Goal: Use online tool/utility: Utilize a website feature to perform a specific function

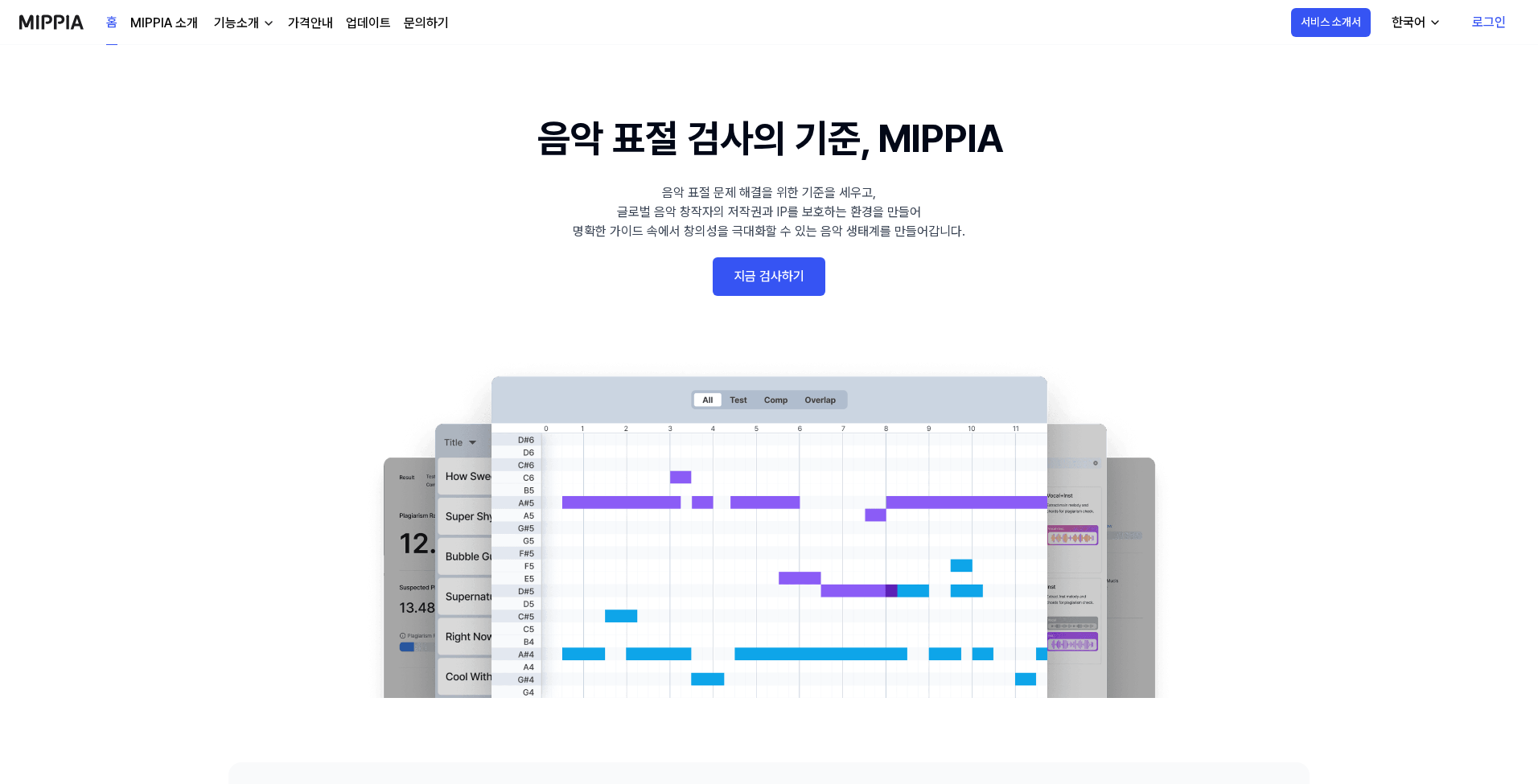
click at [777, 292] on link "지금 검사하기" at bounding box center [769, 277] width 113 height 39
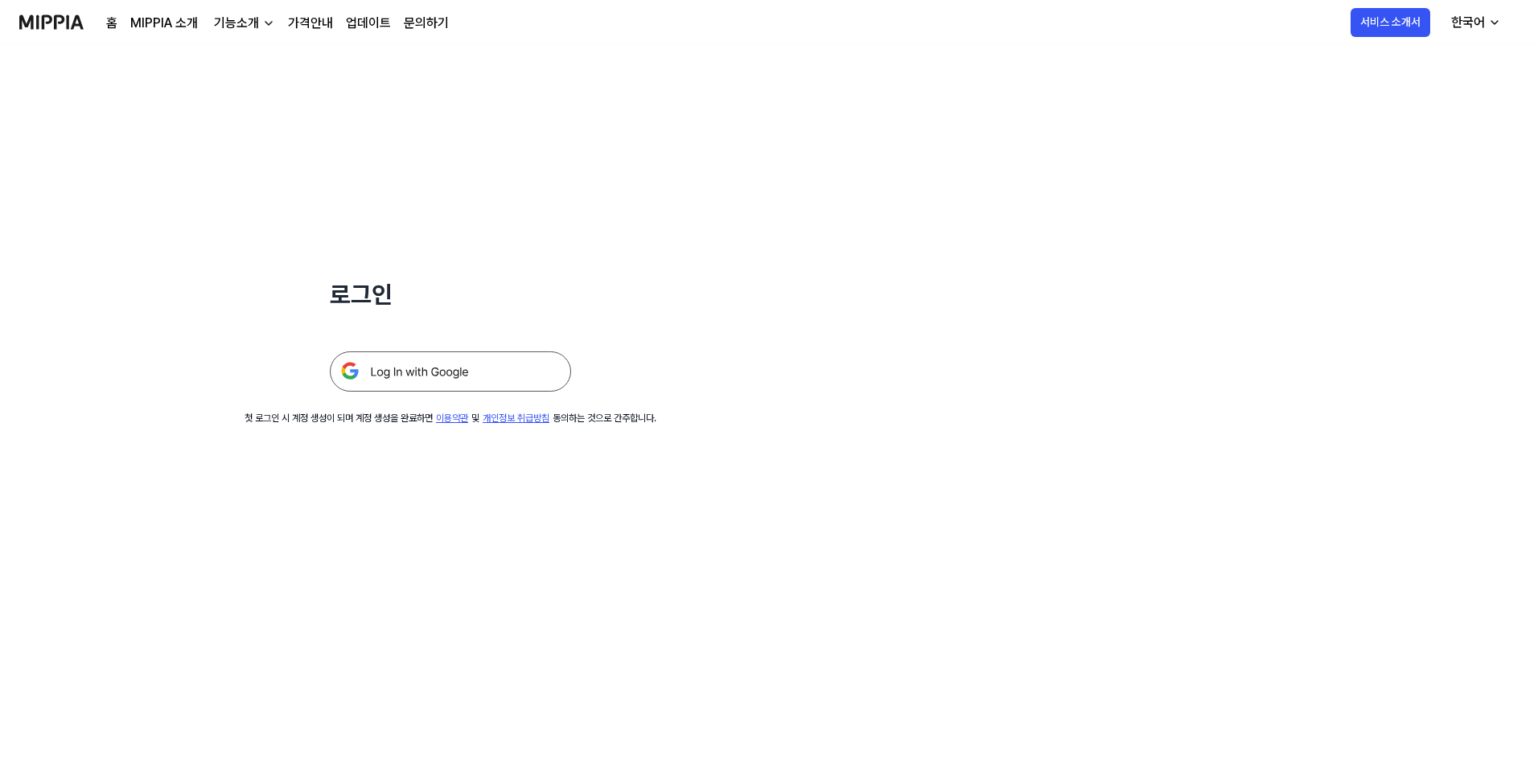
click at [490, 383] on img at bounding box center [451, 371] width 241 height 40
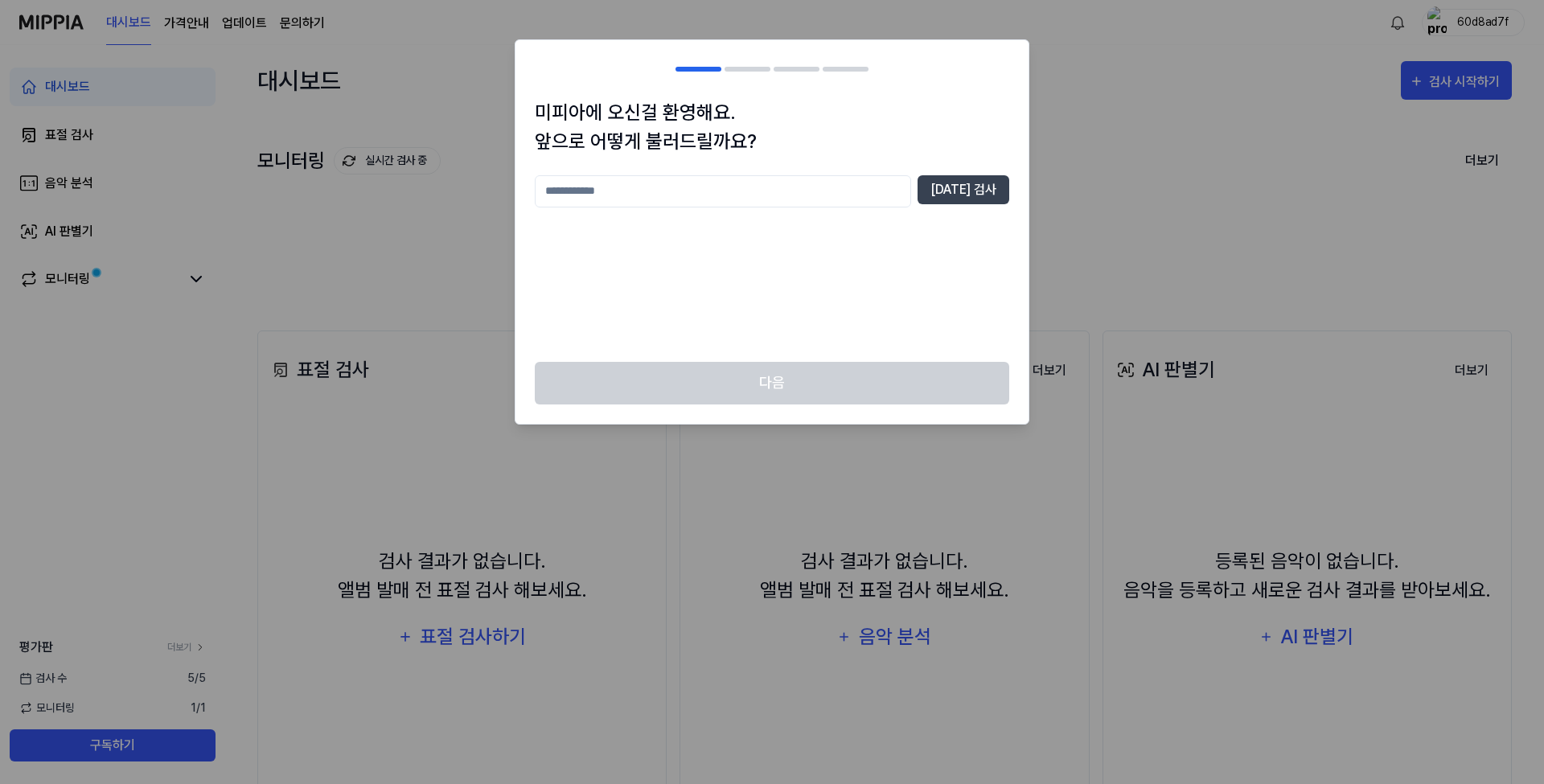
click at [759, 184] on input "text" at bounding box center [723, 191] width 377 height 32
type input "*"
type input "**********"
click at [997, 196] on button "[DATE] 검사" at bounding box center [963, 190] width 91 height 29
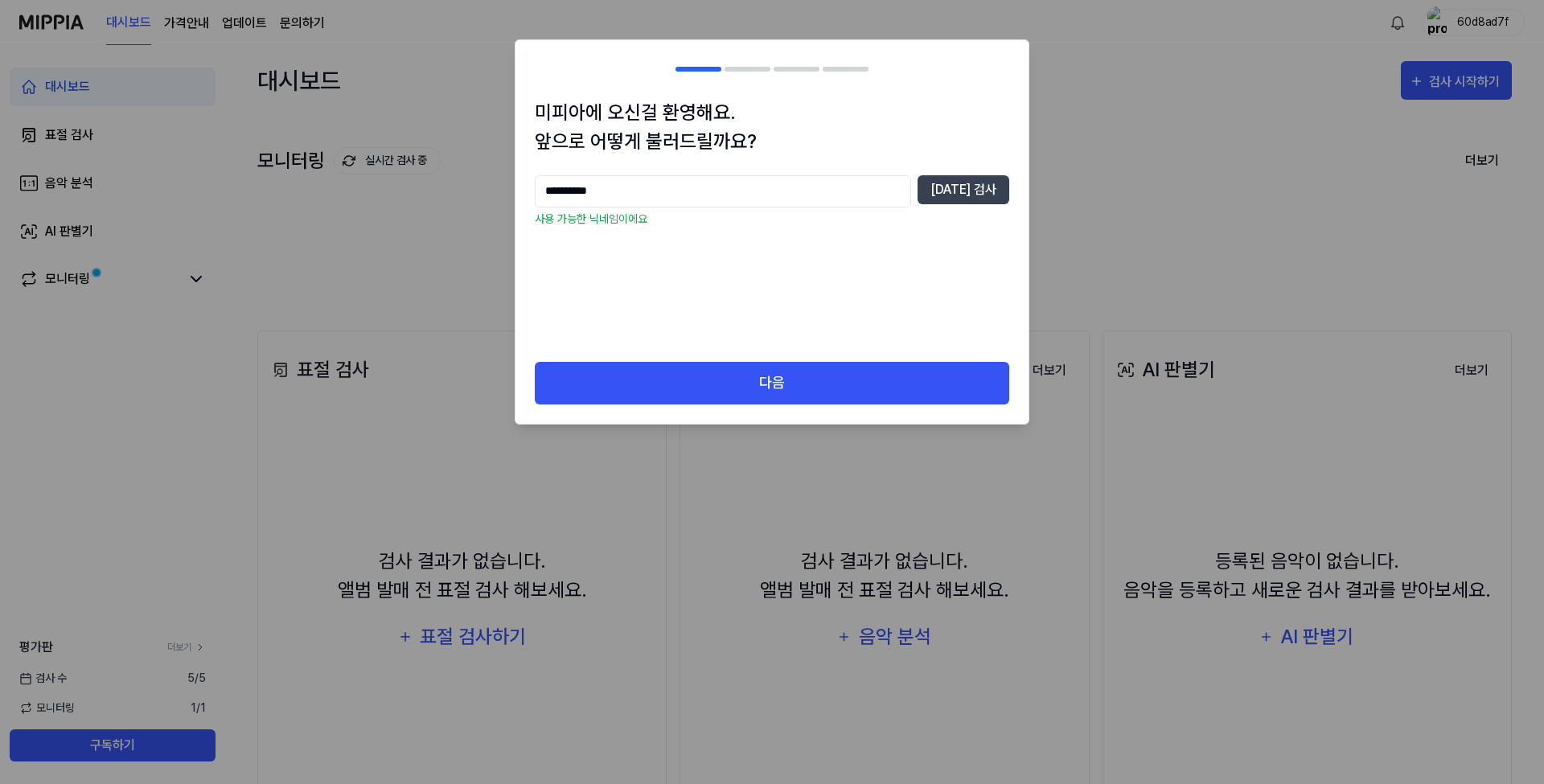
click at [868, 358] on div "**********" at bounding box center [772, 230] width 514 height 264
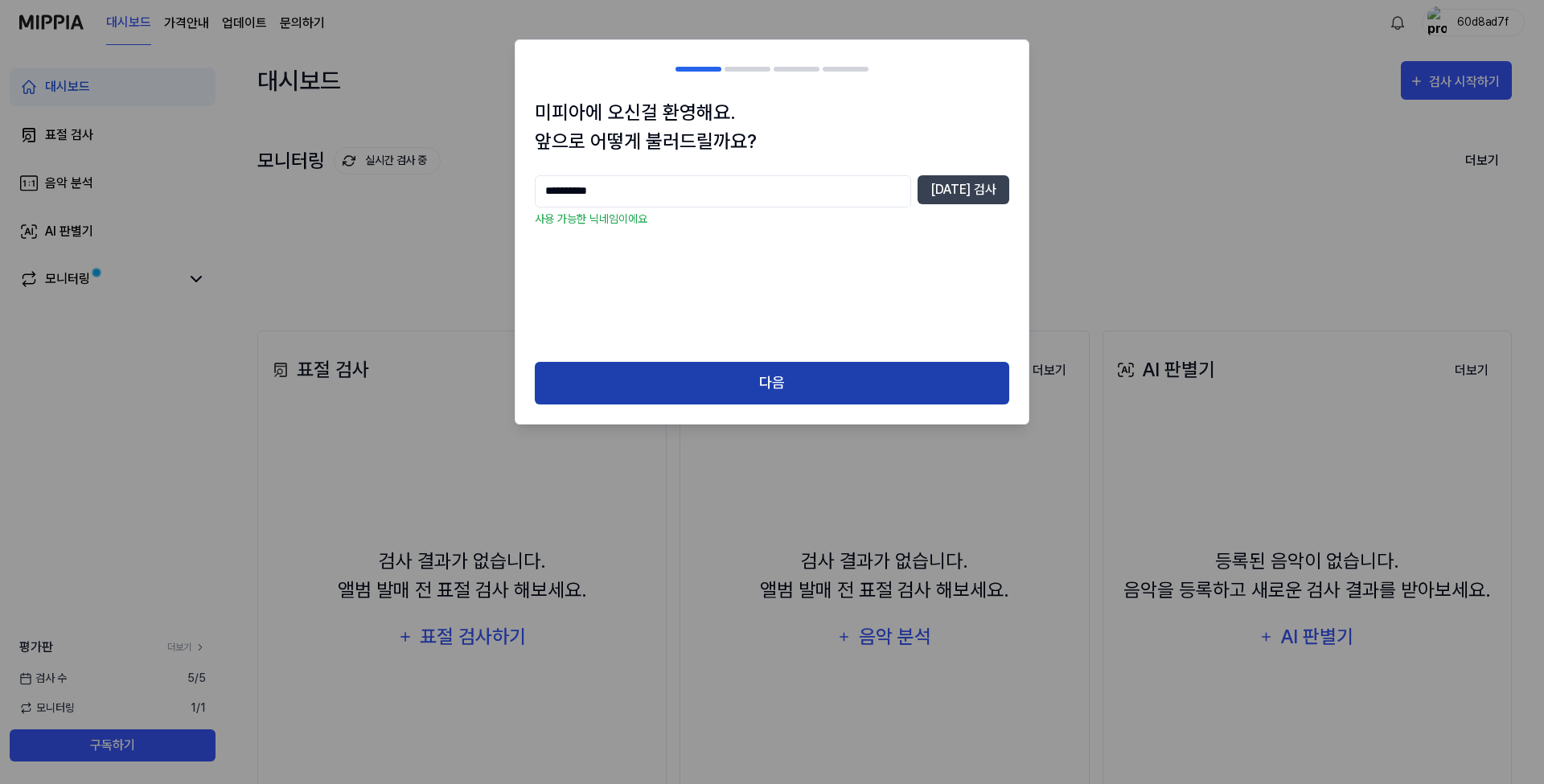
click at [862, 376] on button "다음" at bounding box center [772, 383] width 475 height 42
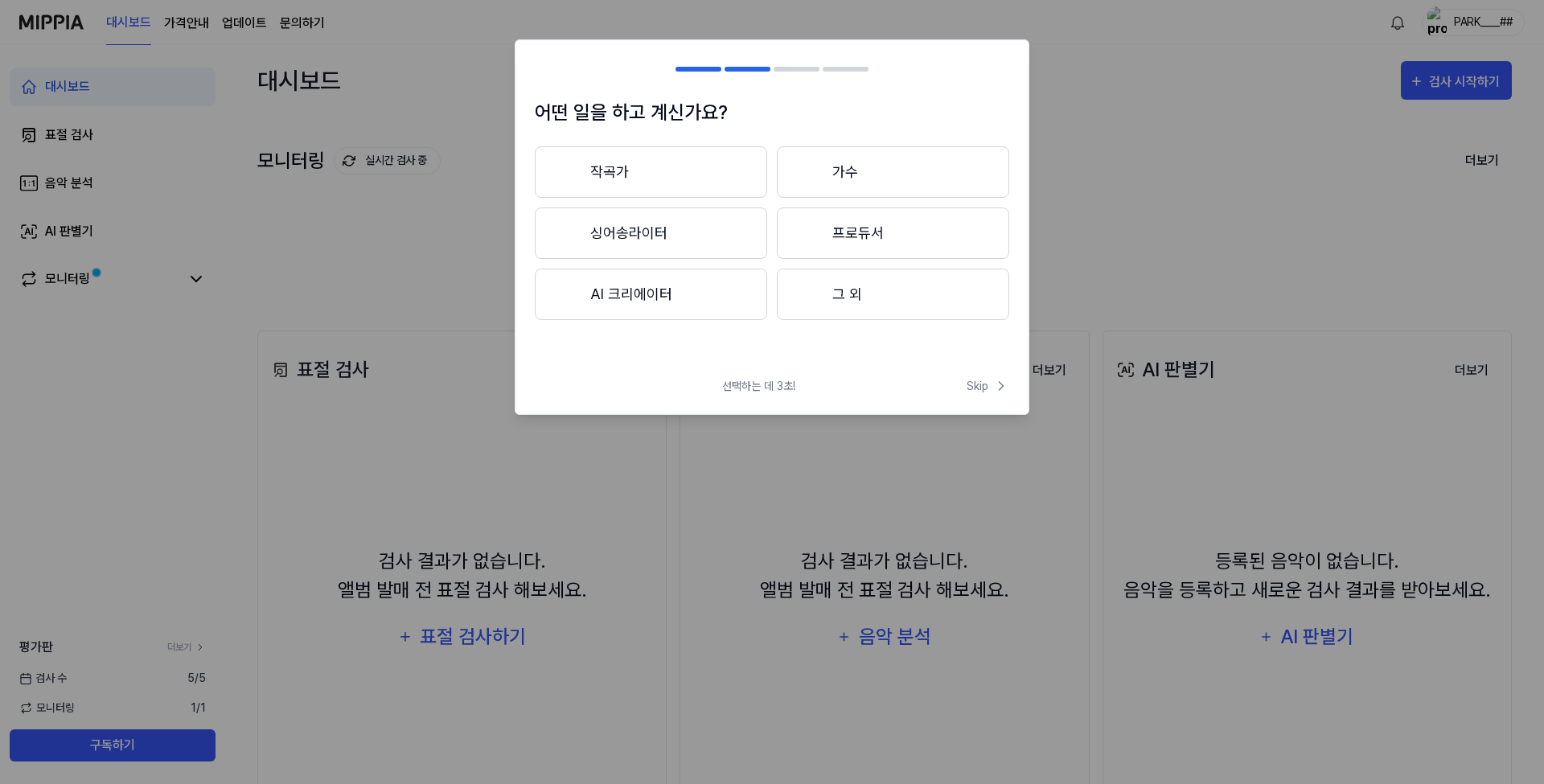
click at [867, 235] on button "프로듀서" at bounding box center [893, 233] width 233 height 52
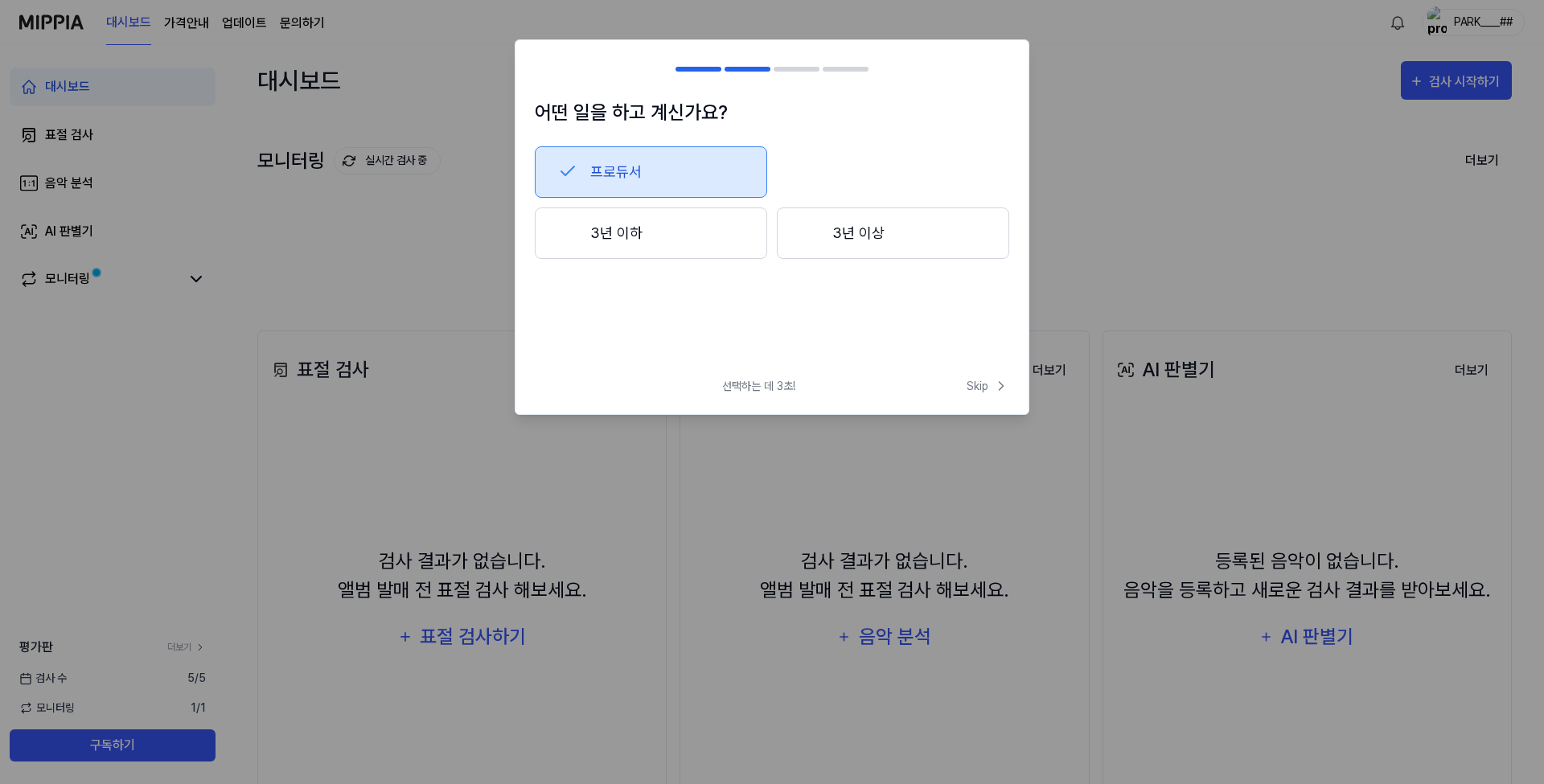
click at [862, 248] on button "3년 이상" at bounding box center [893, 233] width 233 height 52
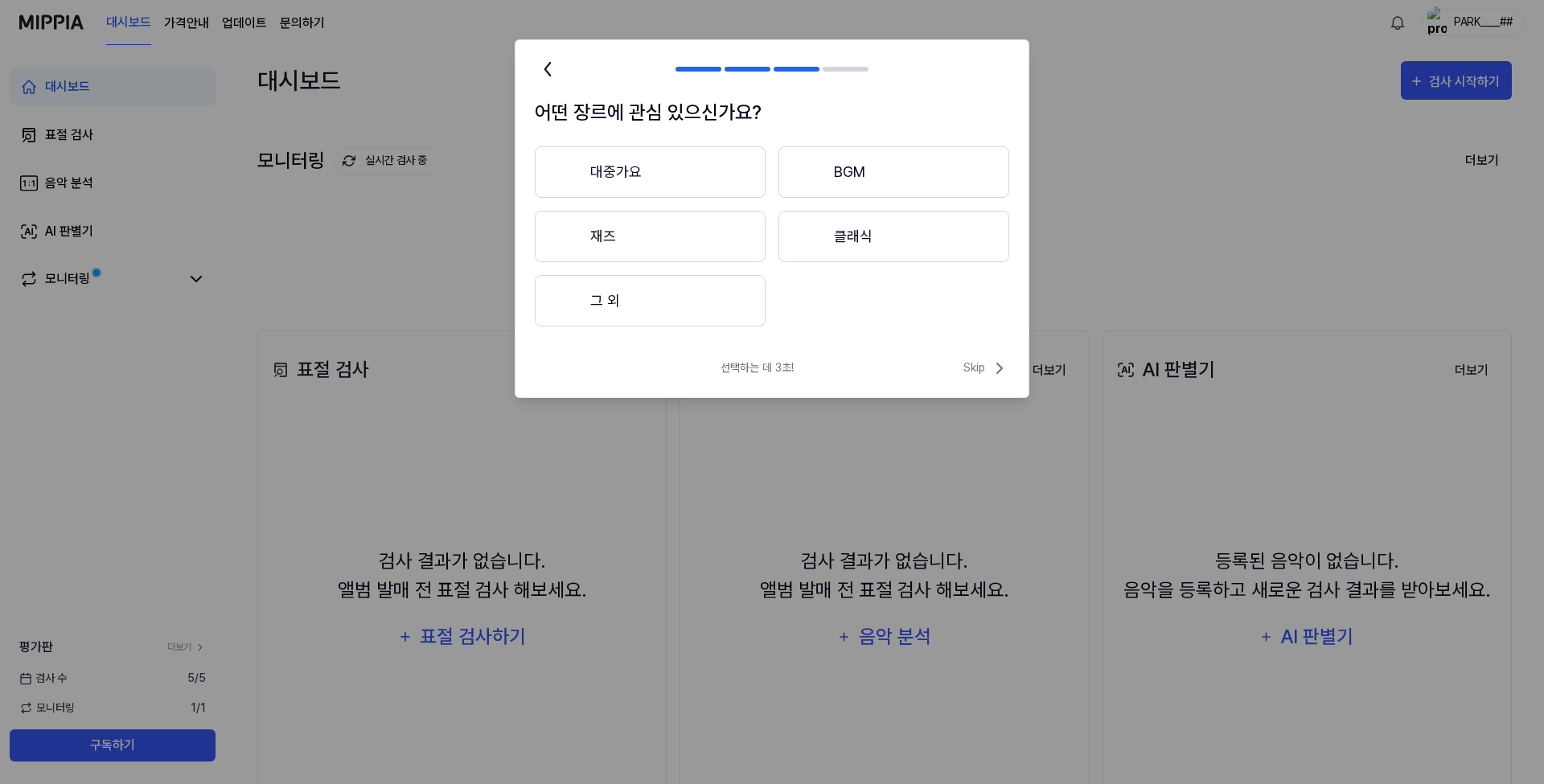
click at [674, 170] on button "대중가요" at bounding box center [651, 172] width 231 height 52
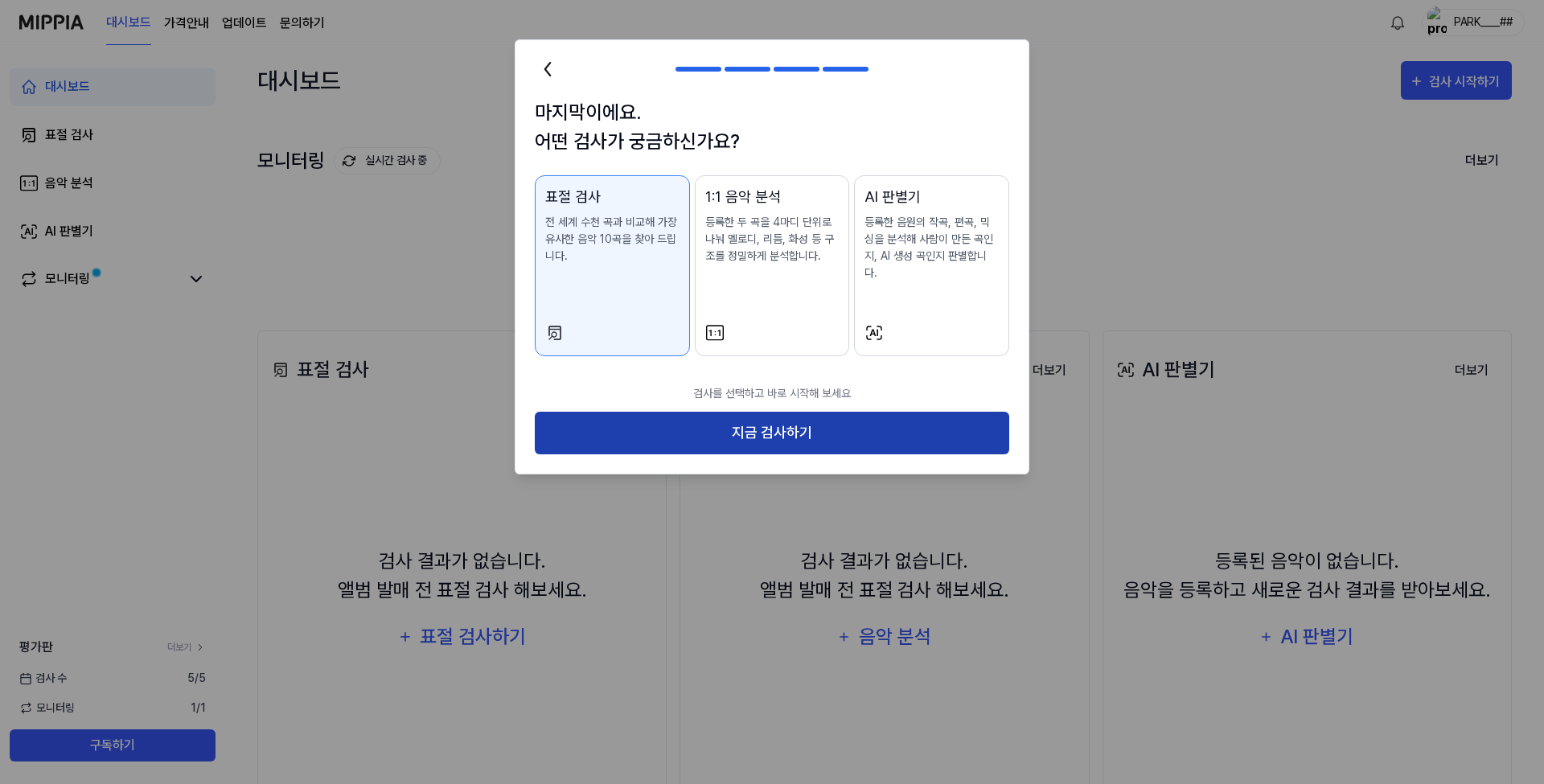
click at [805, 430] on button "지금 검사하기" at bounding box center [772, 432] width 475 height 42
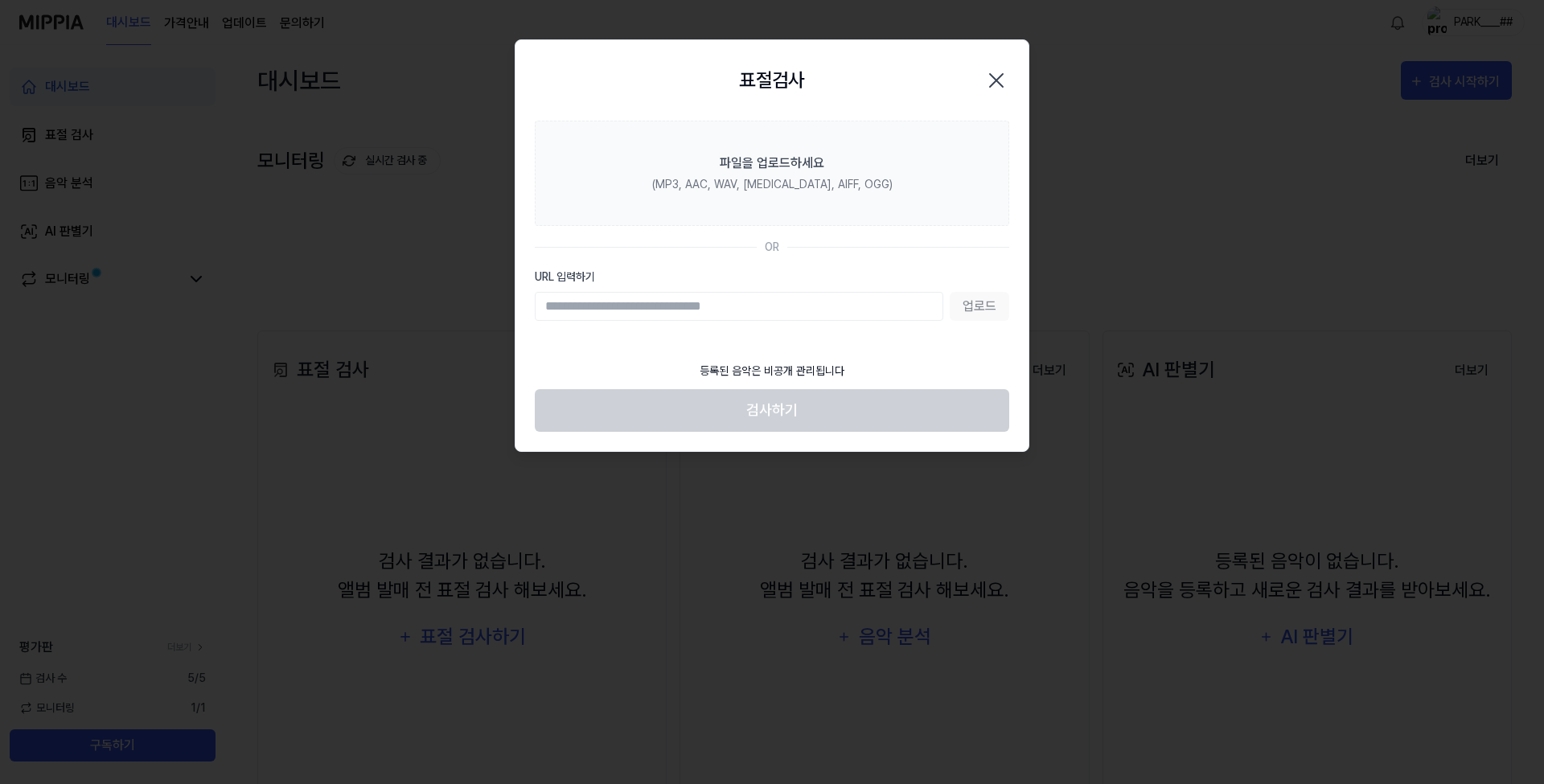
click at [614, 303] on input "URL 입력하기" at bounding box center [739, 307] width 408 height 29
paste input "**********"
type input "**********"
click at [963, 302] on button "업로드" at bounding box center [979, 307] width 59 height 29
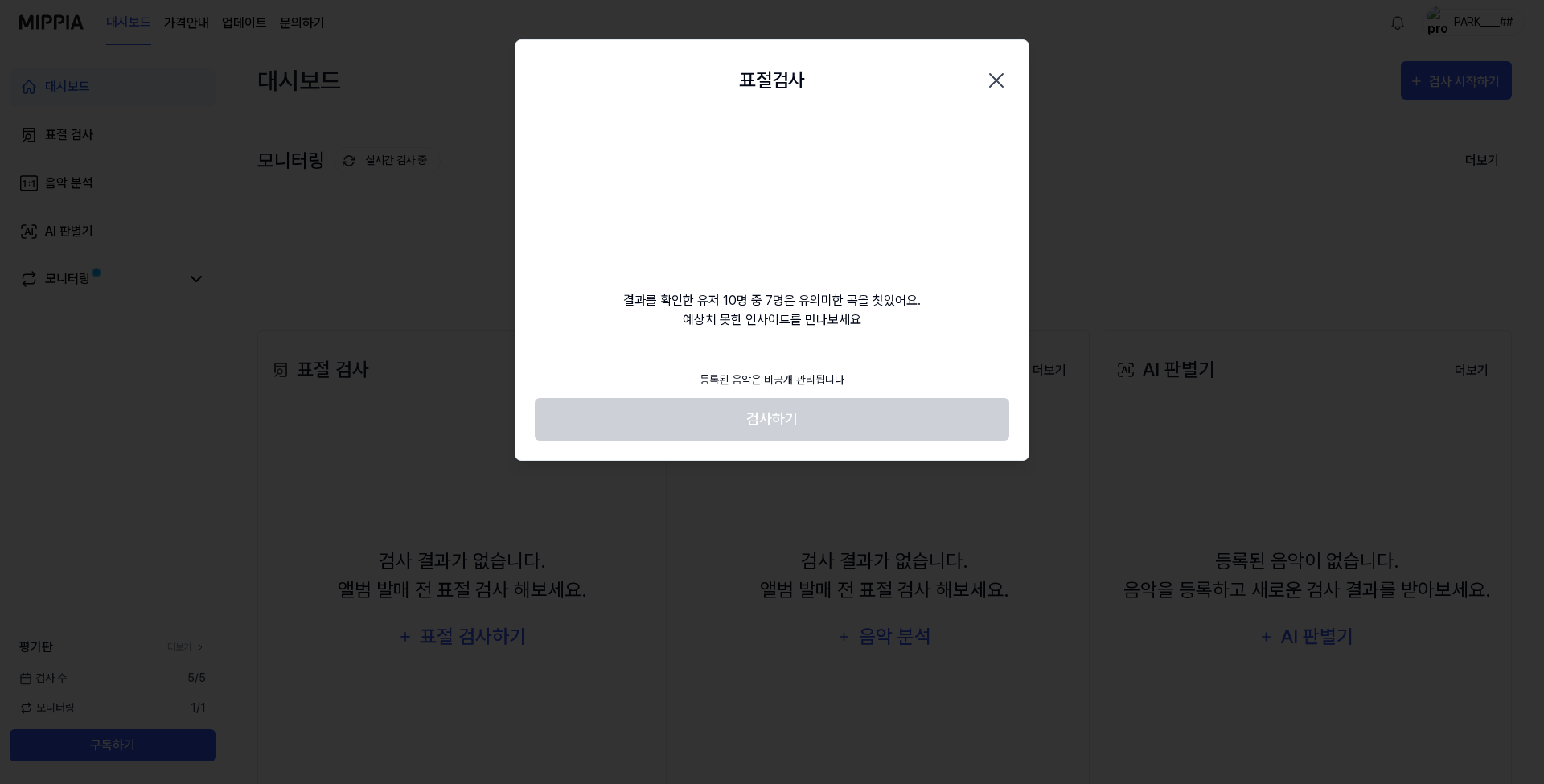
click at [782, 419] on footer "등록된 음악은 비공개 관리됩니다 검사하기" at bounding box center [772, 401] width 475 height 78
click at [788, 338] on div "표절검사 닫기 결과를 확인한 유저 10명 중 7명은 유의미한 곡을 찾았어요. 예상치 못한 인사이트를 만나보세요 등록된 음악은 비공개 관리됩니다…" at bounding box center [771, 250] width 514 height 421
click at [781, 230] on video at bounding box center [772, 197] width 154 height 154
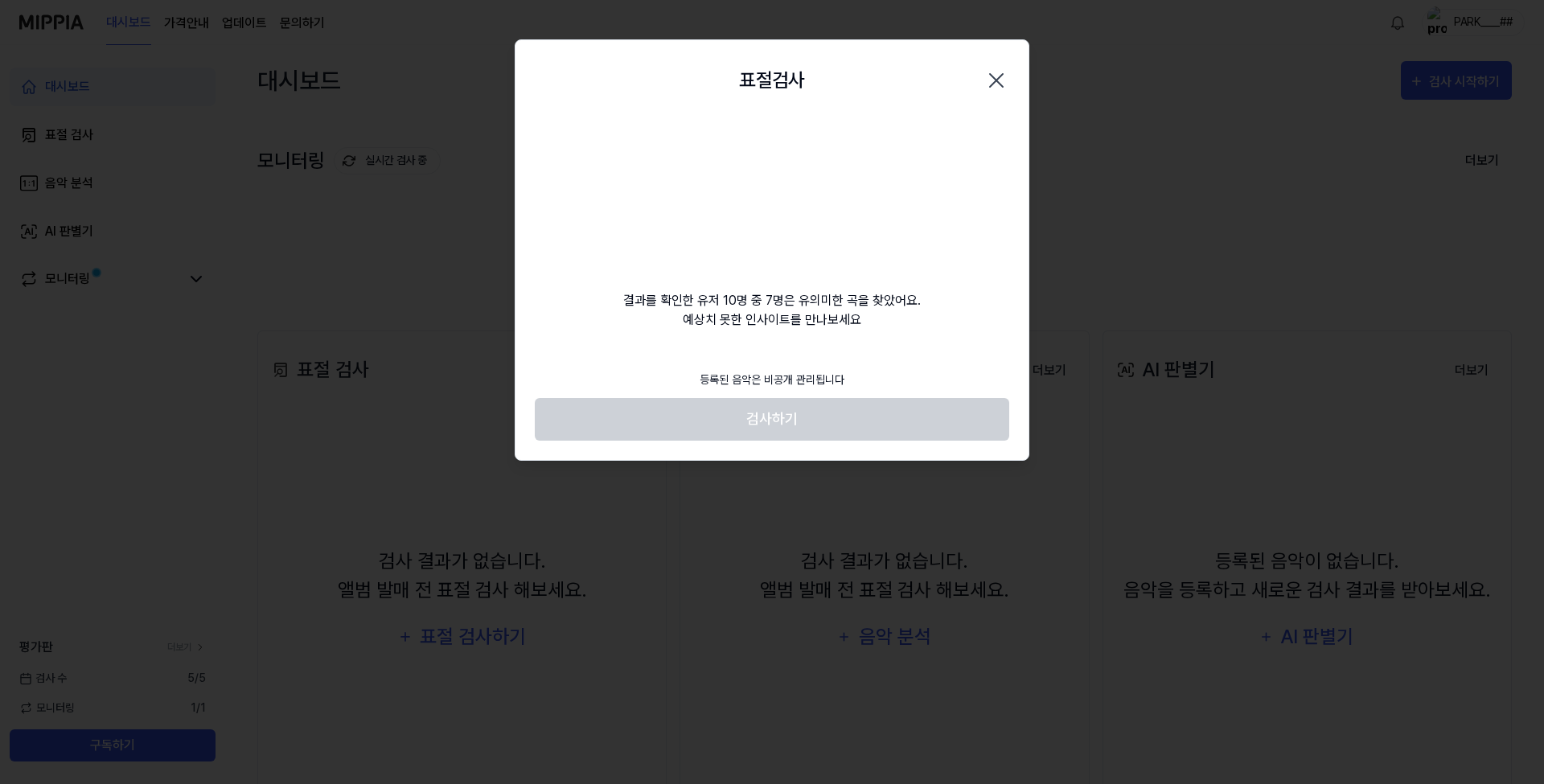
click at [795, 290] on div "결과를 확인한 유저 10명 중 7명은 유의미한 곡을 찾았어요. 예상치 못한 인사이트를 만나보세요" at bounding box center [772, 225] width 514 height 209
click at [798, 308] on div "결과를 확인한 유저 10명 중 7명은 유의미한 곡을 찾았어요. 예상치 못한 인사이트를 만나보세요" at bounding box center [772, 225] width 514 height 209
